Goal: Complete application form

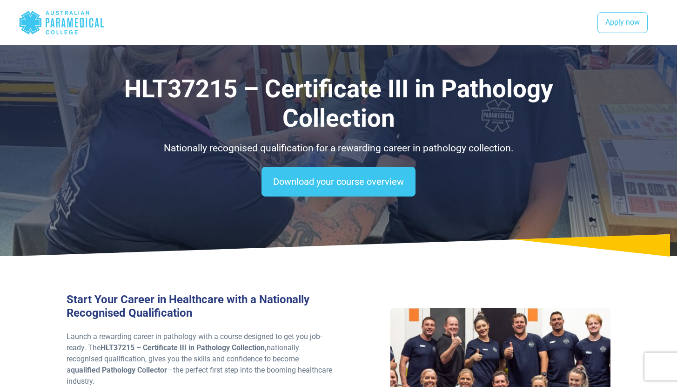
select select "***"
select select "**********"
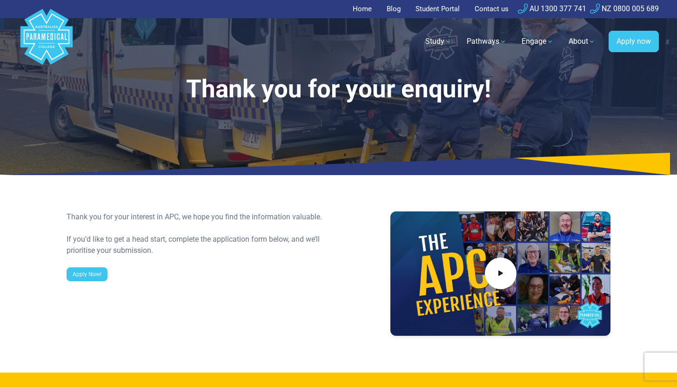
select select "**********"
